Goal: Task Accomplishment & Management: Use online tool/utility

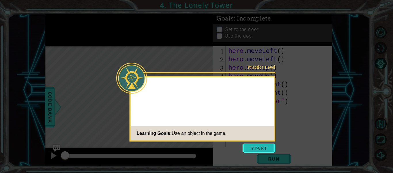
click at [257, 146] on button "Start" at bounding box center [259, 147] width 33 height 9
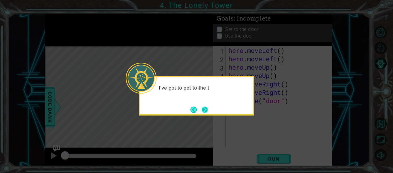
click at [203, 107] on button "Next" at bounding box center [205, 109] width 6 height 6
click at [202, 107] on button "Next" at bounding box center [205, 109] width 6 height 6
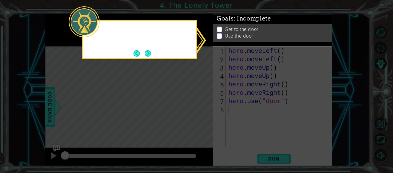
click at [202, 107] on icon at bounding box center [196, 86] width 393 height 173
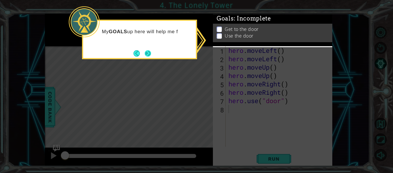
click at [145, 51] on button "Next" at bounding box center [148, 53] width 6 height 6
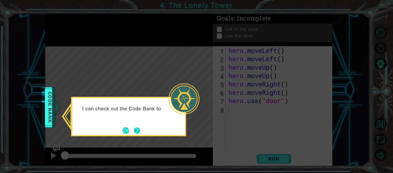
click at [140, 132] on button "Next" at bounding box center [137, 130] width 6 height 6
click at [141, 132] on div "Level Map" at bounding box center [178, 131] width 266 height 170
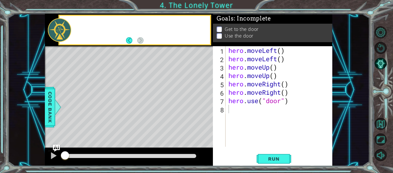
click at [141, 132] on div "Level Map" at bounding box center [178, 131] width 266 height 170
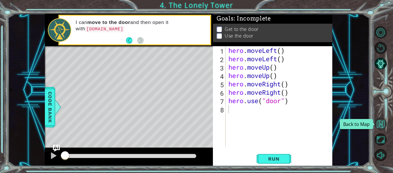
click at [381, 122] on button "Back to Map" at bounding box center [381, 124] width 12 height 12
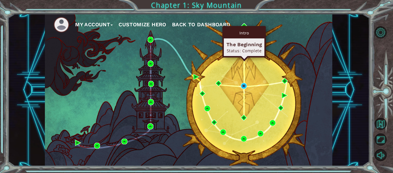
click at [246, 28] on div "Intro" at bounding box center [244, 32] width 41 height 11
click at [243, 25] on img at bounding box center [244, 26] width 6 height 6
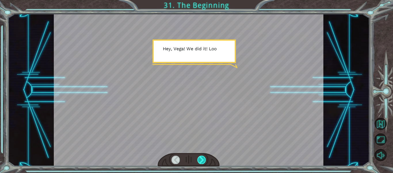
click at [202, 160] on div at bounding box center [202, 159] width 8 height 8
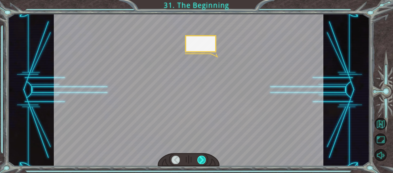
click at [202, 160] on div at bounding box center [202, 159] width 8 height 8
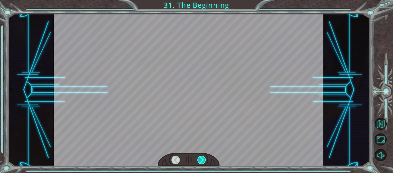
click at [202, 160] on div at bounding box center [202, 159] width 8 height 8
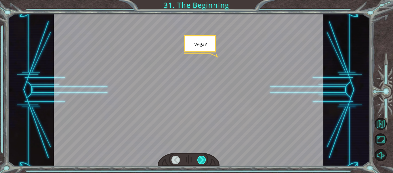
click at [202, 160] on div at bounding box center [202, 159] width 8 height 8
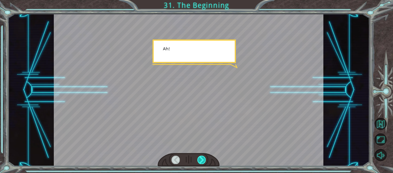
click at [202, 160] on div at bounding box center [202, 159] width 8 height 8
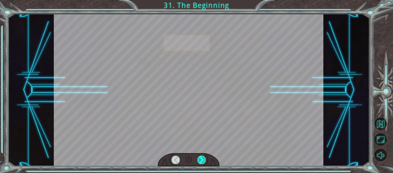
click at [202, 160] on div at bounding box center [202, 159] width 8 height 8
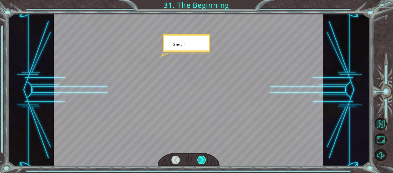
click at [202, 160] on div at bounding box center [202, 159] width 8 height 8
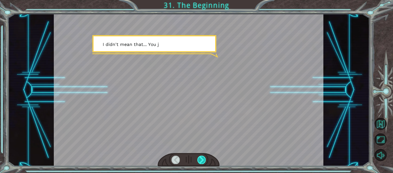
click at [202, 160] on div at bounding box center [202, 159] width 8 height 8
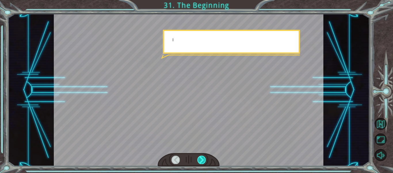
click at [202, 160] on div at bounding box center [202, 159] width 8 height 8
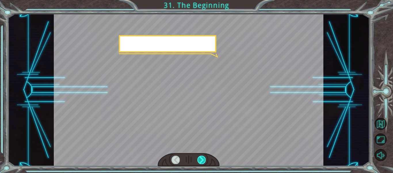
click at [202, 160] on div at bounding box center [202, 159] width 8 height 8
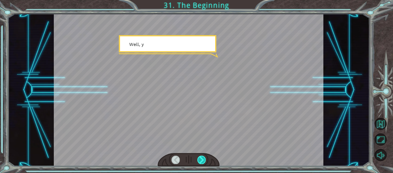
click at [202, 160] on div at bounding box center [202, 159] width 8 height 8
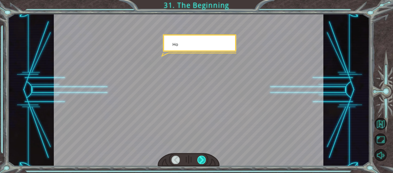
click at [202, 160] on div at bounding box center [202, 159] width 8 height 8
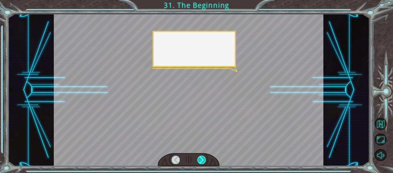
click at [202, 160] on div at bounding box center [202, 159] width 8 height 8
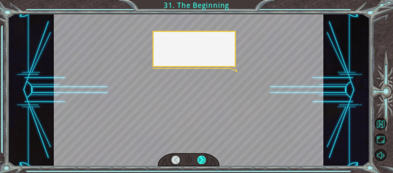
click at [202, 160] on div at bounding box center [202, 159] width 8 height 8
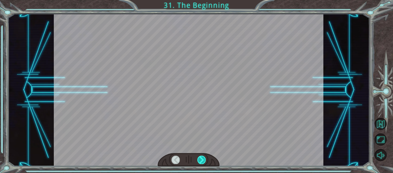
click at [202, 160] on div at bounding box center [202, 159] width 8 height 8
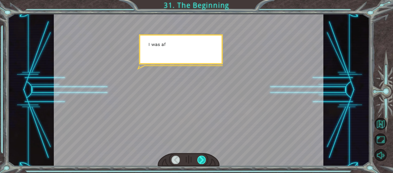
click at [202, 160] on div at bounding box center [202, 159] width 8 height 8
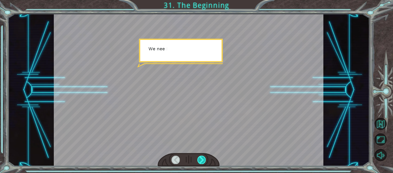
click at [202, 160] on div at bounding box center [202, 159] width 8 height 8
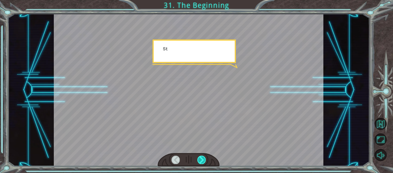
click at [202, 160] on div at bounding box center [202, 159] width 8 height 8
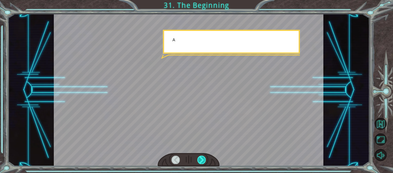
click at [202, 160] on div at bounding box center [202, 159] width 8 height 8
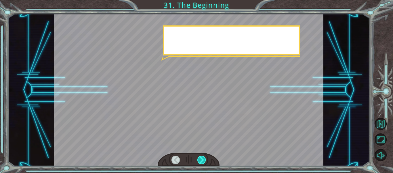
click at [202, 160] on div at bounding box center [202, 159] width 8 height 8
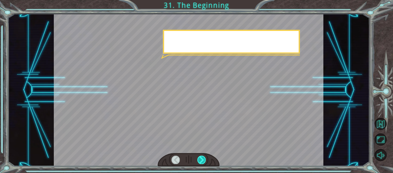
click at [202, 160] on div at bounding box center [202, 159] width 8 height 8
click at [145, 131] on div at bounding box center [189, 90] width 270 height 152
click at [203, 160] on div at bounding box center [202, 159] width 8 height 8
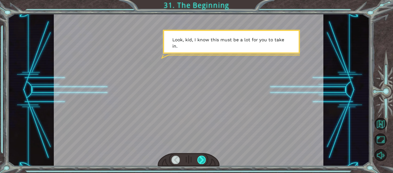
click at [203, 160] on div at bounding box center [202, 159] width 8 height 8
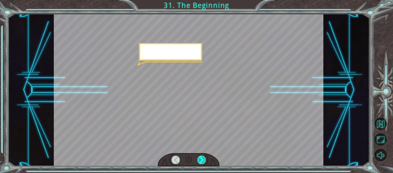
click at [203, 160] on div at bounding box center [202, 159] width 8 height 8
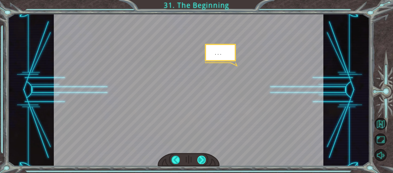
click at [203, 160] on div at bounding box center [202, 159] width 8 height 8
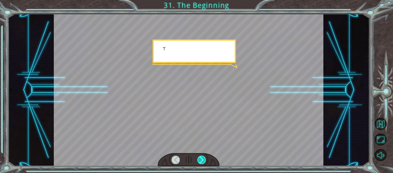
click at [203, 160] on div at bounding box center [202, 159] width 8 height 8
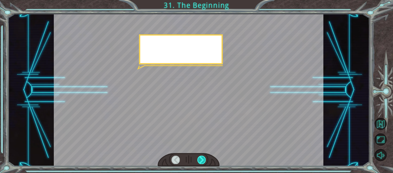
click at [203, 160] on div at bounding box center [202, 159] width 8 height 8
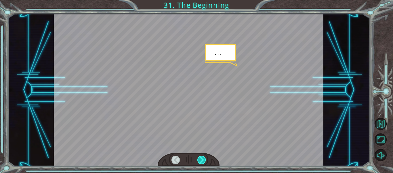
click at [203, 160] on div at bounding box center [202, 159] width 8 height 8
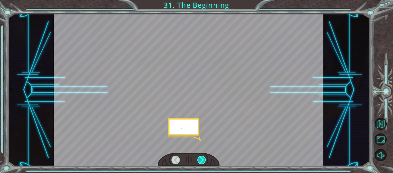
click at [203, 160] on div at bounding box center [202, 159] width 8 height 8
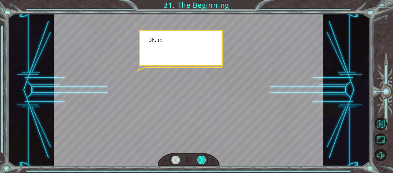
click at [203, 160] on div at bounding box center [202, 159] width 8 height 8
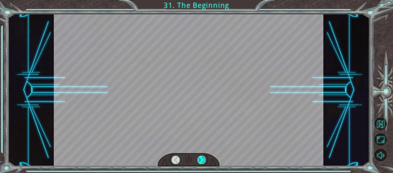
click at [203, 160] on div at bounding box center [202, 159] width 8 height 8
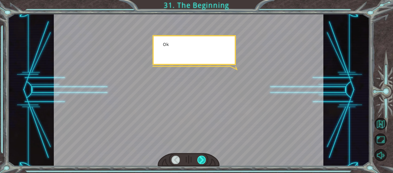
click at [203, 160] on div at bounding box center [202, 159] width 8 height 8
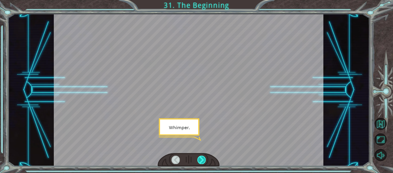
click at [203, 160] on div at bounding box center [202, 159] width 8 height 8
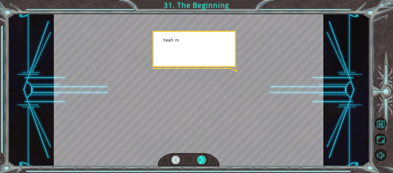
click at [203, 160] on div at bounding box center [202, 159] width 8 height 8
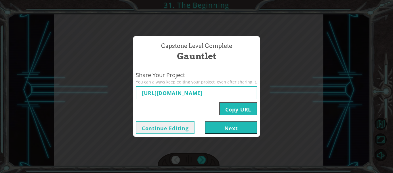
type input "[URL][DOMAIN_NAME]"
click at [223, 109] on button "Copy URL" at bounding box center [238, 108] width 38 height 13
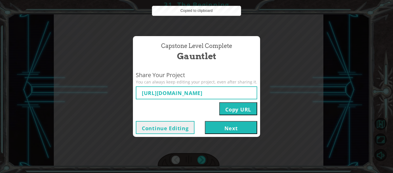
click at [227, 128] on button "Next" at bounding box center [231, 127] width 52 height 13
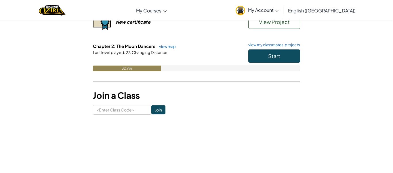
scroll to position [99, 0]
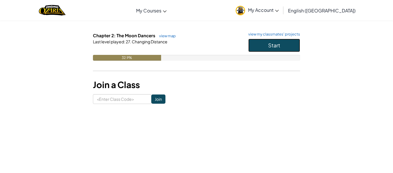
click at [273, 44] on span "Start" at bounding box center [274, 45] width 12 height 7
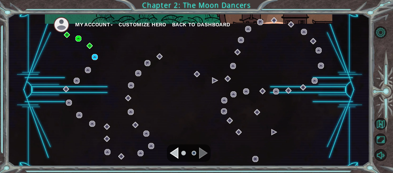
click at [174, 153] on div "Navigate to the previous page" at bounding box center [174, 153] width 9 height 12
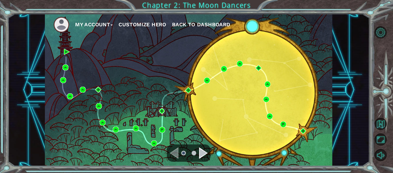
click at [200, 155] on div "Navigate to the next page" at bounding box center [203, 153] width 9 height 12
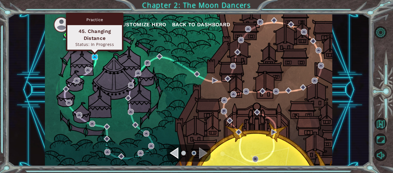
click at [94, 58] on img at bounding box center [95, 57] width 6 height 6
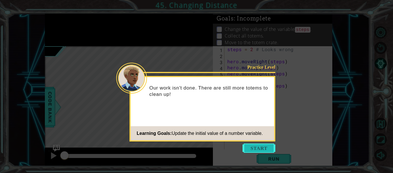
click at [268, 148] on button "Start" at bounding box center [259, 147] width 33 height 9
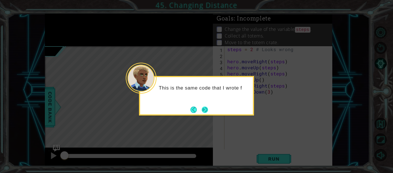
click at [208, 107] on button "Next" at bounding box center [205, 109] width 8 height 8
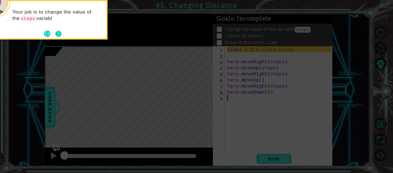
click at [59, 31] on button "Next" at bounding box center [58, 34] width 6 height 6
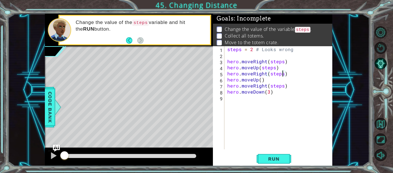
click at [282, 74] on div "steps = 2 # Looks wrong hero . moveRight ( steps ) hero . moveUp ( steps ) hero…" at bounding box center [280, 103] width 108 height 115
click at [269, 161] on span "Run" at bounding box center [274, 159] width 23 height 6
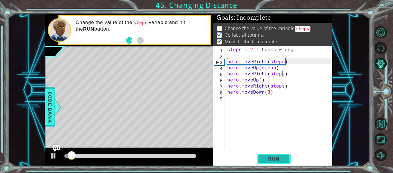
scroll to position [1, 0]
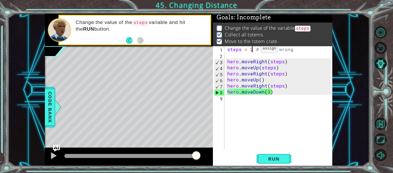
click at [251, 50] on div "steps = 2 # Looks wrong hero . moveRight ( steps ) hero . moveUp ( steps ) hero…" at bounding box center [280, 103] width 108 height 115
click at [268, 92] on div "steps = 2 # Looks wrong hero . moveRight ( steps ) hero . moveUp ( steps ) hero…" at bounding box center [280, 103] width 108 height 115
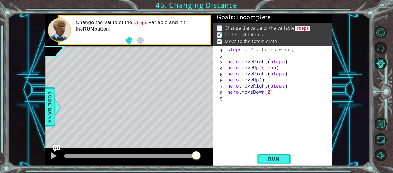
scroll to position [0, 3]
click at [268, 158] on span "Run" at bounding box center [274, 159] width 23 height 6
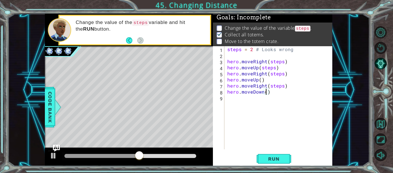
type textarea "hero.moveDown(3)"
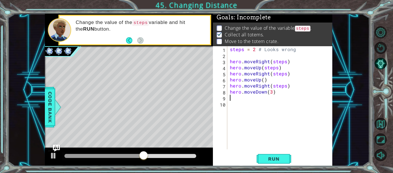
scroll to position [0, 0]
click at [183, 157] on div at bounding box center [131, 156] width 132 height 4
click at [190, 154] on div at bounding box center [131, 156] width 132 height 4
click at [52, 156] on div at bounding box center [53, 154] width 7 height 7
click at [52, 157] on div at bounding box center [53, 154] width 7 height 7
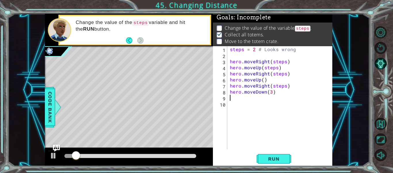
click at [190, 157] on div at bounding box center [131, 156] width 132 height 4
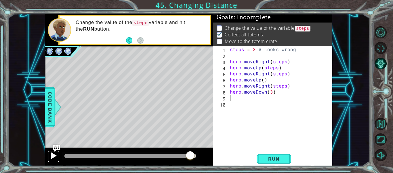
click at [52, 155] on div at bounding box center [53, 154] width 7 height 7
click at [53, 157] on div at bounding box center [53, 154] width 7 height 7
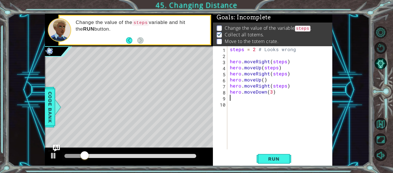
click at [264, 112] on div "steps = 2 # Looks wrong hero . moveRight ( steps ) hero . moveUp ( steps ) hero…" at bounding box center [281, 103] width 105 height 115
click at [286, 95] on div "steps = 2 # Looks wrong hero . moveRight ( steps ) hero . moveUp ( steps ) hero…" at bounding box center [281, 103] width 105 height 115
click at [271, 93] on div "steps = 2 # Looks wrong hero . moveRight ( steps ) hero . moveUp ( steps ) hero…" at bounding box center [281, 103] width 105 height 115
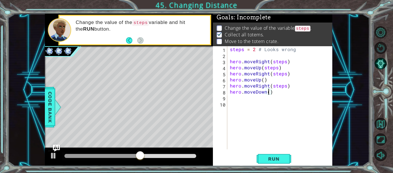
scroll to position [0, 3]
click at [266, 158] on span "Run" at bounding box center [274, 159] width 23 height 6
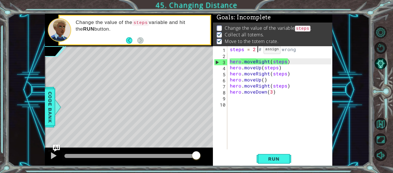
click at [257, 51] on div "steps = 2 # Looks wrong hero . moveRight ( steps ) hero . moveUp ( steps ) hero…" at bounding box center [281, 103] width 105 height 115
click at [255, 51] on div "steps = 2 # Looks wrong hero . moveRight ( steps ) hero . moveUp ( steps ) hero…" at bounding box center [281, 103] width 105 height 115
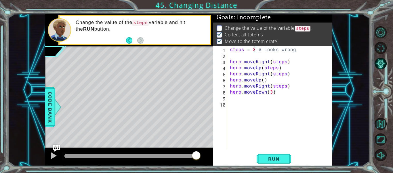
scroll to position [0, 2]
click at [276, 159] on span "Run" at bounding box center [274, 159] width 23 height 6
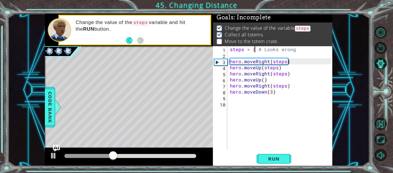
click at [280, 93] on div "steps = 3 # Looks wrong hero . moveRight ( steps ) hero . moveUp ( steps ) hero…" at bounding box center [281, 103] width 105 height 115
click at [128, 158] on div at bounding box center [130, 156] width 137 height 8
click at [130, 156] on div at bounding box center [106, 156] width 82 height 4
click at [52, 154] on div at bounding box center [53, 154] width 7 height 7
click at [77, 156] on div at bounding box center [115, 156] width 101 height 4
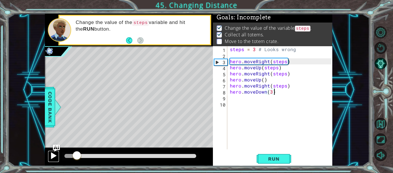
click at [55, 156] on div at bounding box center [53, 154] width 7 height 7
click at [285, 86] on div "steps = 3 # Looks wrong hero . moveRight ( steps ) hero . moveUp ( steps ) hero…" at bounding box center [281, 103] width 105 height 115
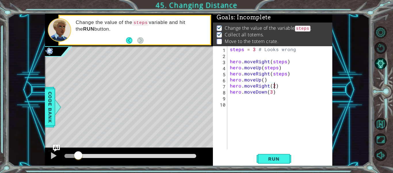
scroll to position [0, 3]
click at [284, 158] on span "Run" at bounding box center [274, 159] width 23 height 6
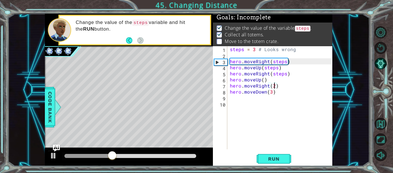
click at [265, 80] on div "steps = 3 # Looks wrong hero . moveRight ( steps ) hero . moveUp ( steps ) hero…" at bounding box center [281, 103] width 105 height 115
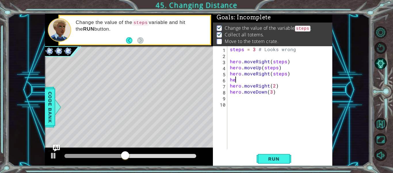
scroll to position [0, 0]
type textarea "h"
click at [265, 155] on button "Run" at bounding box center [274, 159] width 35 height 12
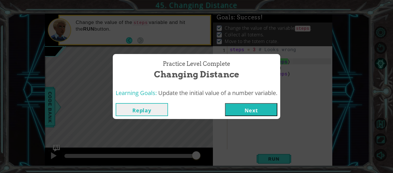
click at [245, 100] on div "Replay Next" at bounding box center [197, 109] width 168 height 19
click at [247, 105] on button "Next" at bounding box center [251, 109] width 52 height 13
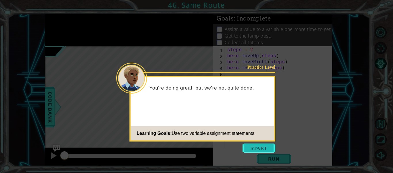
click at [246, 146] on button "Start" at bounding box center [259, 147] width 33 height 9
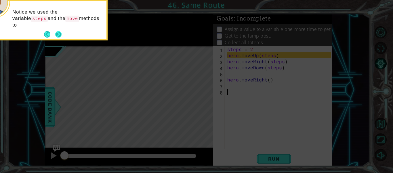
click at [58, 34] on button "Next" at bounding box center [58, 34] width 7 height 7
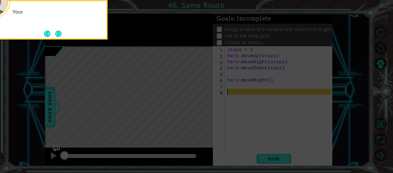
click at [58, 34] on button "Next" at bounding box center [58, 34] width 6 height 6
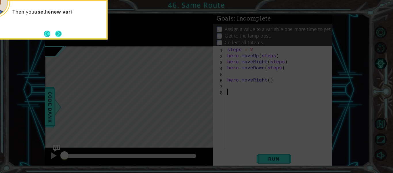
click at [58, 34] on button "Next" at bounding box center [58, 33] width 7 height 7
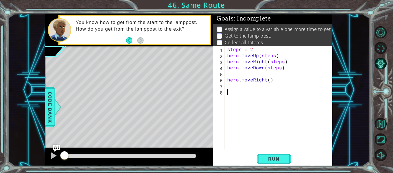
click at [265, 80] on div "steps = 2 hero . moveUp ( steps ) hero . moveRight ( steps ) hero . moveDown ( …" at bounding box center [280, 103] width 108 height 115
type textarea "hero.moveRight()"
click at [275, 81] on div "steps = 2 hero . moveUp ( steps ) hero . moveRight ( steps ) hero . moveDown ( …" at bounding box center [280, 103] width 108 height 115
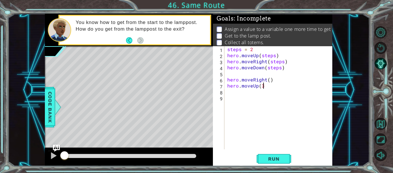
type textarea "hero.moveUp(3)"
type textarea "h"
type textarea "steps = 3"
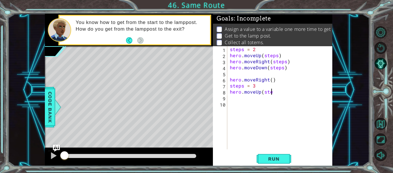
scroll to position [0, 3]
type textarea "hero.moveUp(steps)"
click at [235, 98] on div "steps = 2 hero . moveUp ( steps ) hero . moveRight ( steps ) hero . moveDown ( …" at bounding box center [281, 103] width 105 height 115
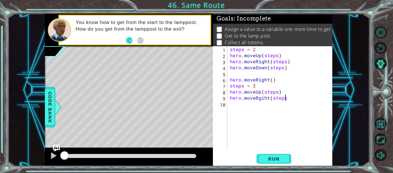
type textarea "hero.moveRgiht(steps)"
click at [270, 161] on span "Run" at bounding box center [274, 159] width 23 height 6
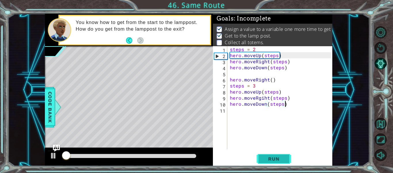
scroll to position [5, 0]
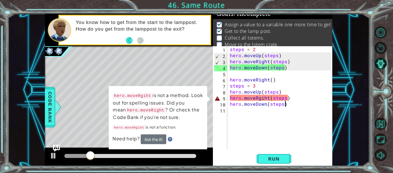
click at [259, 99] on div "steps = 2 hero . moveUp ( steps ) hero . moveRight ( steps ) hero . moveDown ( …" at bounding box center [281, 103] width 105 height 115
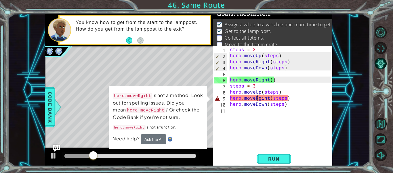
click at [260, 100] on div "steps = 2 hero . moveUp ( steps ) hero . moveRight ( steps ) hero . moveDown ( …" at bounding box center [281, 103] width 105 height 115
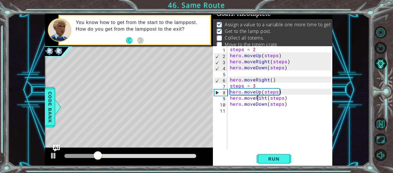
click at [260, 100] on div "steps = 2 hero . moveUp ( steps ) hero . moveRight ( steps ) hero . moveDown ( …" at bounding box center [281, 103] width 105 height 115
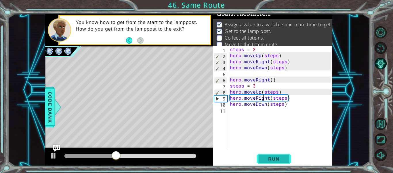
type textarea "hero.moveRight(steps)"
click at [277, 157] on span "Run" at bounding box center [274, 159] width 23 height 6
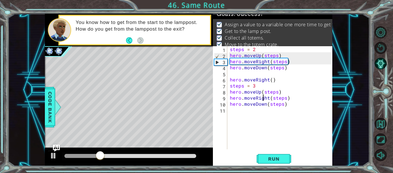
scroll to position [0, 0]
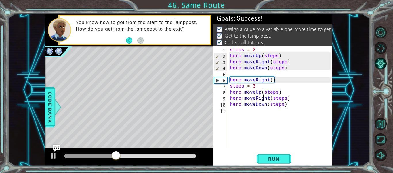
click at [197, 71] on div "Level Map" at bounding box center [178, 131] width 266 height 170
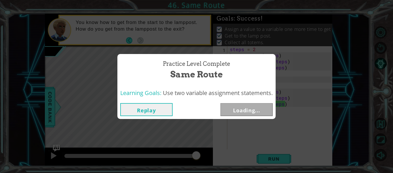
click at [238, 104] on button "Loading..." at bounding box center [247, 109] width 52 height 13
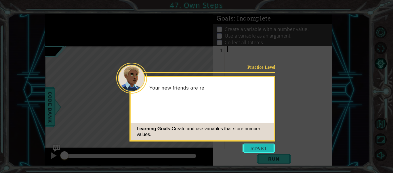
click at [251, 148] on button "Start" at bounding box center [259, 147] width 33 height 9
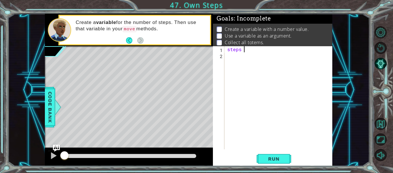
scroll to position [0, 1]
type textarea "steps = 3"
type textarea "hero.moveUp(steps)"
type textarea "hero.moveRight(steps)"
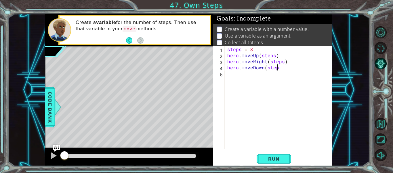
scroll to position [0, 3]
type textarea "hero.moveDown(steps)"
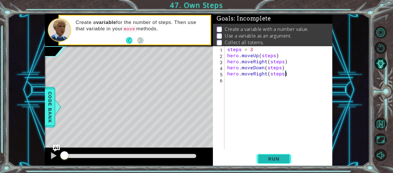
type textarea "hero.moveRight(steps)"
click at [268, 156] on span "Run" at bounding box center [274, 159] width 23 height 6
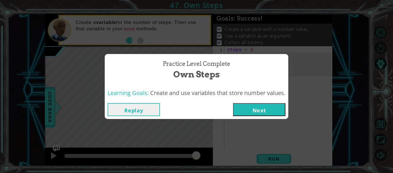
click at [252, 108] on button "Next" at bounding box center [259, 109] width 52 height 13
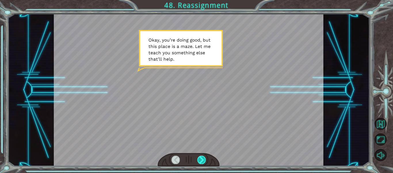
click at [200, 158] on div at bounding box center [202, 159] width 8 height 8
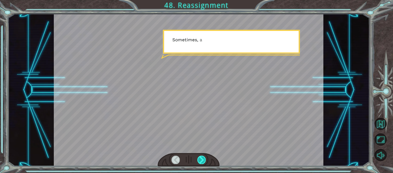
click at [200, 158] on div at bounding box center [202, 159] width 8 height 8
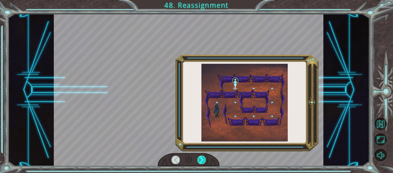
click at [200, 158] on div at bounding box center [202, 159] width 8 height 8
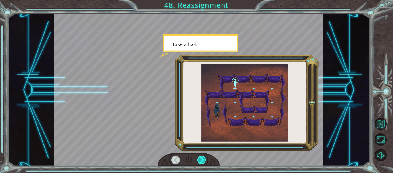
click at [200, 158] on div at bounding box center [202, 159] width 8 height 8
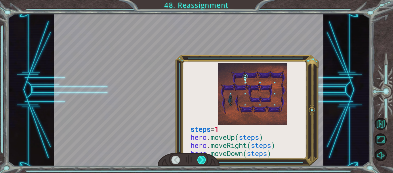
click at [200, 158] on div at bounding box center [202, 159] width 8 height 8
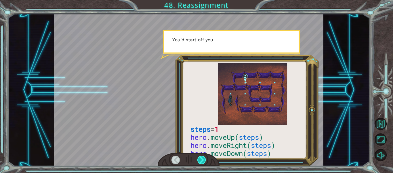
click at [200, 158] on div at bounding box center [202, 159] width 8 height 8
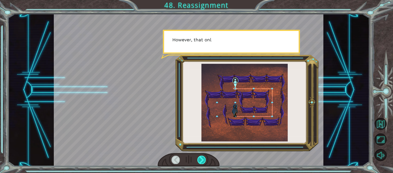
click at [200, 158] on div at bounding box center [202, 159] width 8 height 8
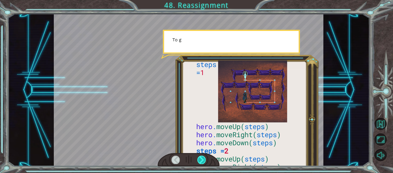
click at [200, 158] on div at bounding box center [202, 159] width 8 height 8
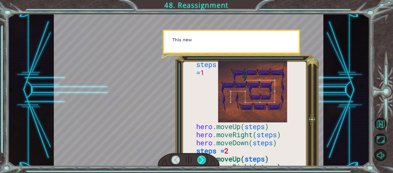
click at [200, 158] on div at bounding box center [202, 159] width 8 height 8
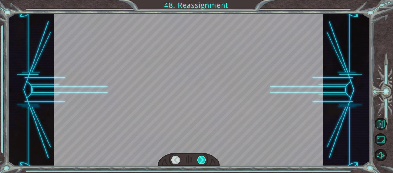
click at [200, 158] on div at bounding box center [202, 159] width 8 height 8
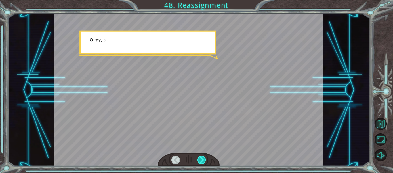
click at [200, 158] on div at bounding box center [202, 159] width 8 height 8
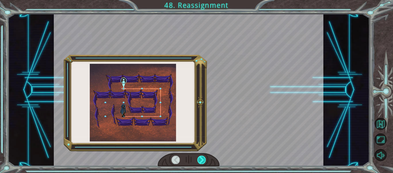
click at [200, 158] on div at bounding box center [202, 159] width 8 height 8
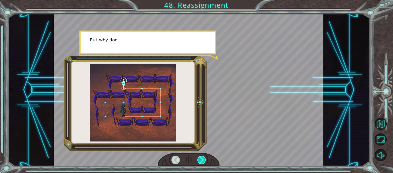
click at [200, 158] on div at bounding box center [202, 159] width 8 height 8
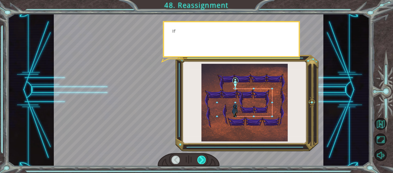
click at [200, 158] on div at bounding box center [202, 159] width 8 height 8
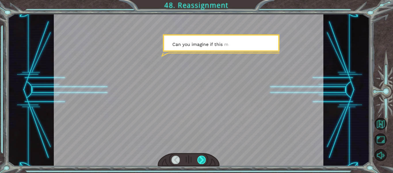
click at [200, 158] on div at bounding box center [202, 159] width 8 height 8
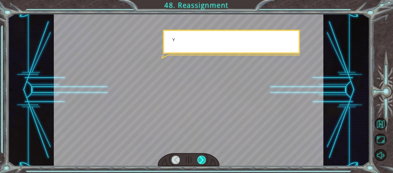
click at [200, 158] on div at bounding box center [202, 159] width 8 height 8
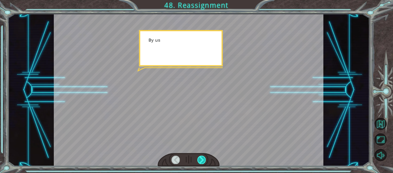
click at [200, 158] on div at bounding box center [202, 159] width 8 height 8
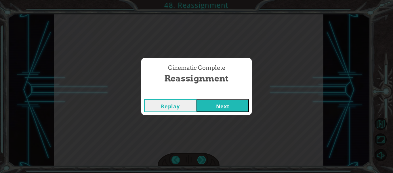
click at [200, 158] on div "Cinematic Complete Reassignment Replay Next" at bounding box center [196, 86] width 393 height 173
click at [211, 105] on button "Next" at bounding box center [223, 105] width 52 height 13
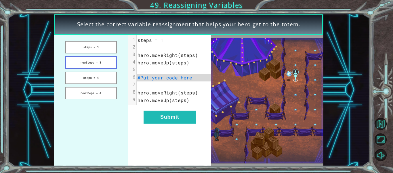
click at [101, 62] on button "newSteps = 3" at bounding box center [91, 62] width 52 height 12
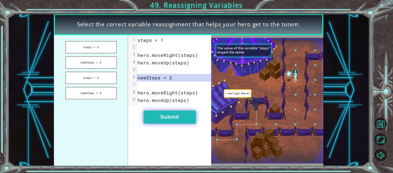
click at [168, 116] on button "Submit" at bounding box center [170, 116] width 52 height 13
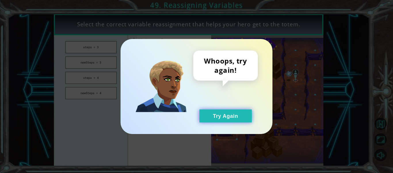
click at [209, 115] on button "Try Again" at bounding box center [226, 115] width 52 height 13
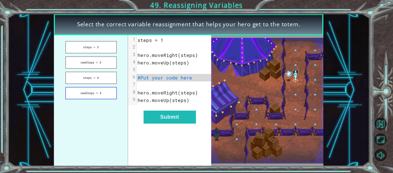
click at [99, 92] on button "newSteps = 4" at bounding box center [91, 93] width 52 height 12
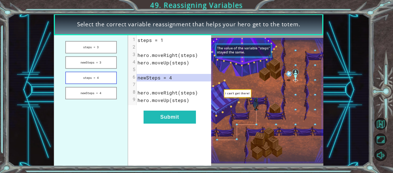
click at [93, 78] on button "steps = 4" at bounding box center [91, 77] width 52 height 12
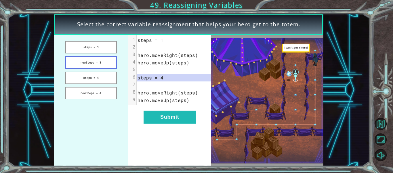
click at [89, 66] on button "newSteps = 3" at bounding box center [91, 62] width 52 height 12
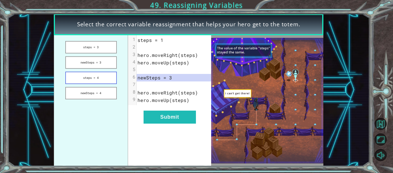
click at [87, 76] on button "steps = 4" at bounding box center [91, 77] width 52 height 12
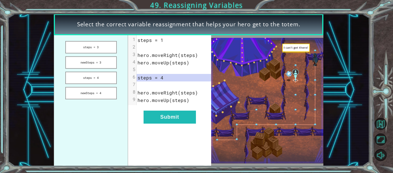
click at [95, 40] on ul "steps = 3 newSteps = 3 steps = 4 newSteps = 4" at bounding box center [91, 100] width 74 height 130
click at [94, 46] on button "steps = 3" at bounding box center [91, 47] width 52 height 12
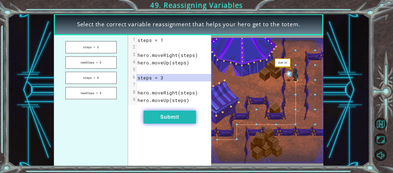
click at [159, 117] on button "Submit" at bounding box center [170, 116] width 52 height 13
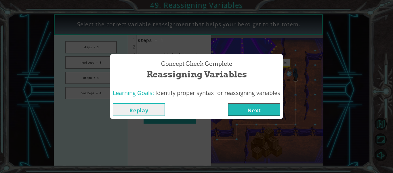
click at [250, 111] on button "Next" at bounding box center [254, 109] width 52 height 13
